Goal: Register for event/course

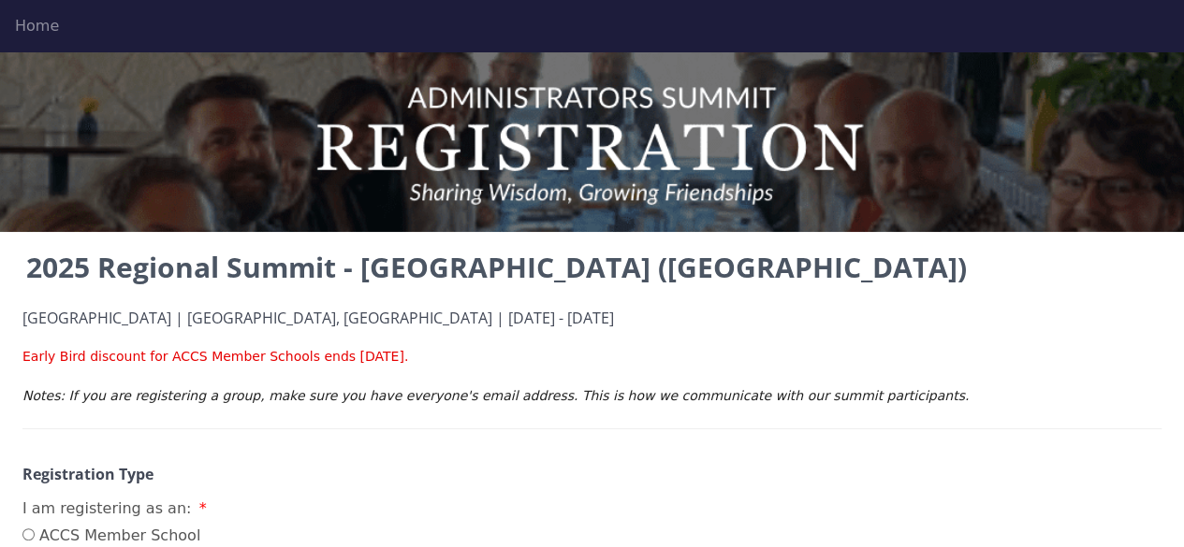
click at [39, 21] on div "Home" at bounding box center [592, 26] width 1154 height 22
click at [33, 27] on div "Home" at bounding box center [592, 26] width 1154 height 22
